Goal: Information Seeking & Learning: Learn about a topic

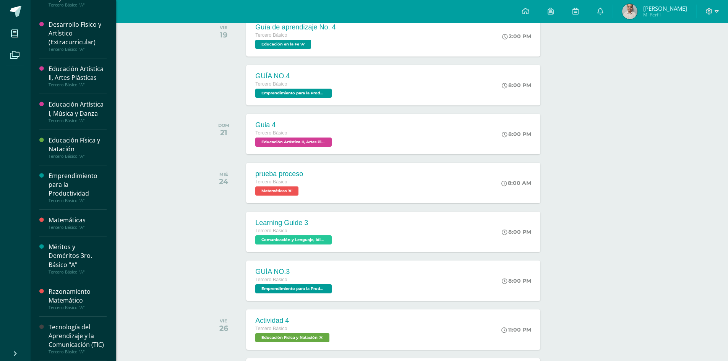
scroll to position [191, 0]
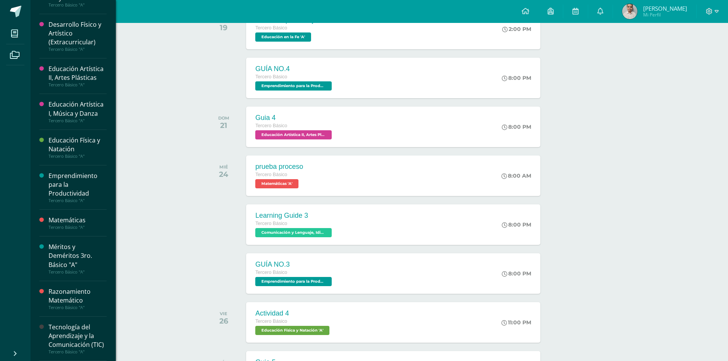
click at [73, 323] on div "Tecnología del Aprendizaje y la Comunicación (TIC)" at bounding box center [78, 336] width 58 height 26
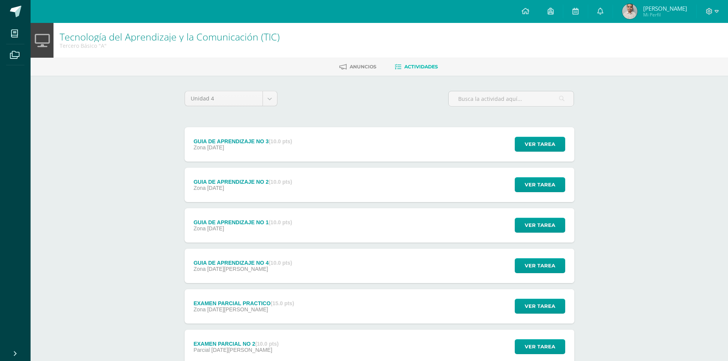
click at [322, 147] on div "GUIA DE APRENDIZAJE NO 3 (10.0 pts) Zona [DATE] Ver tarea GUIA DE APRENDIZAJE N…" at bounding box center [380, 144] width 390 height 34
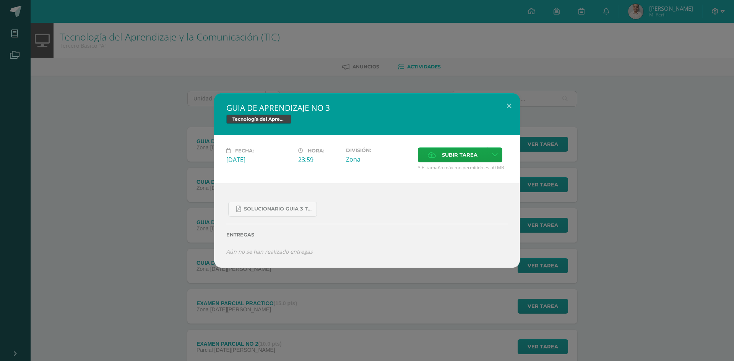
click at [548, 174] on div "GUIA DE APRENDIZAJE NO 3 Tecnología del Aprendizaje y la Comunicación (TIC) Fec…" at bounding box center [367, 180] width 728 height 175
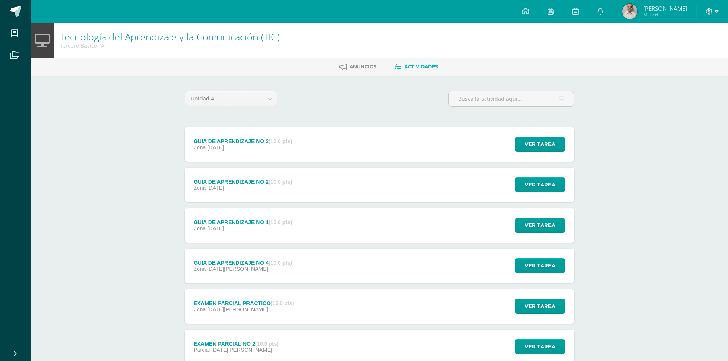
click at [291, 149] on div "Zona [DATE]" at bounding box center [242, 147] width 99 height 6
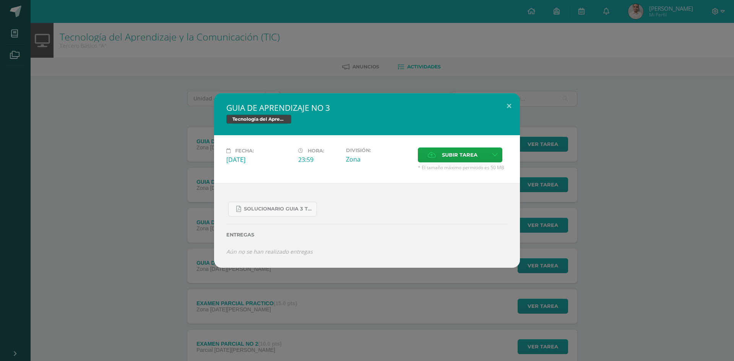
click at [246, 83] on div "GUIA DE APRENDIZAJE NO 3 Tecnología del Aprendizaje y la Comunicación (TIC) Fec…" at bounding box center [367, 180] width 734 height 361
